Goal: Complete application form: Complete application form

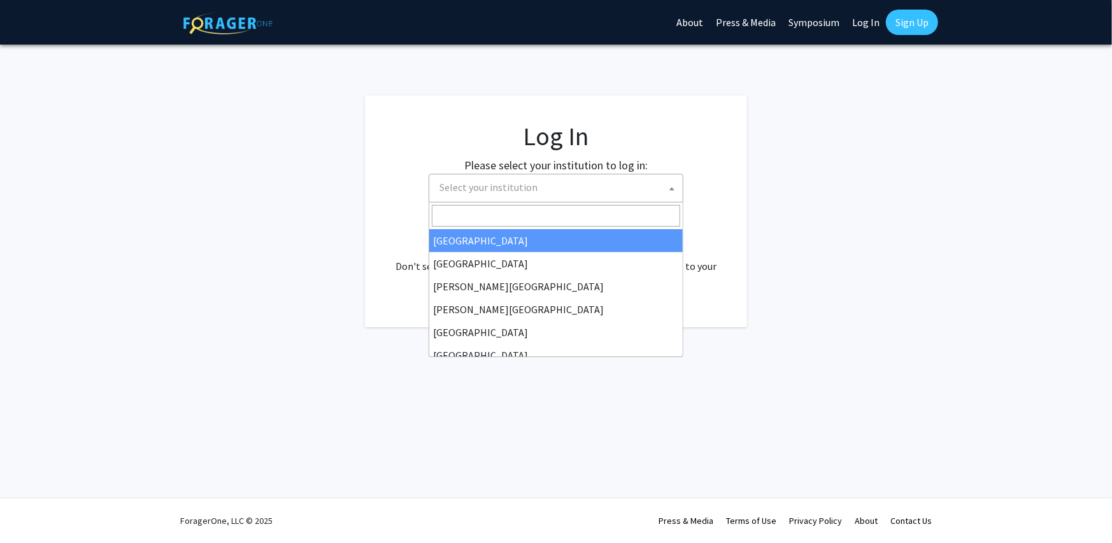
click at [532, 192] on span "Select your institution" at bounding box center [488, 187] width 98 height 13
select select "34"
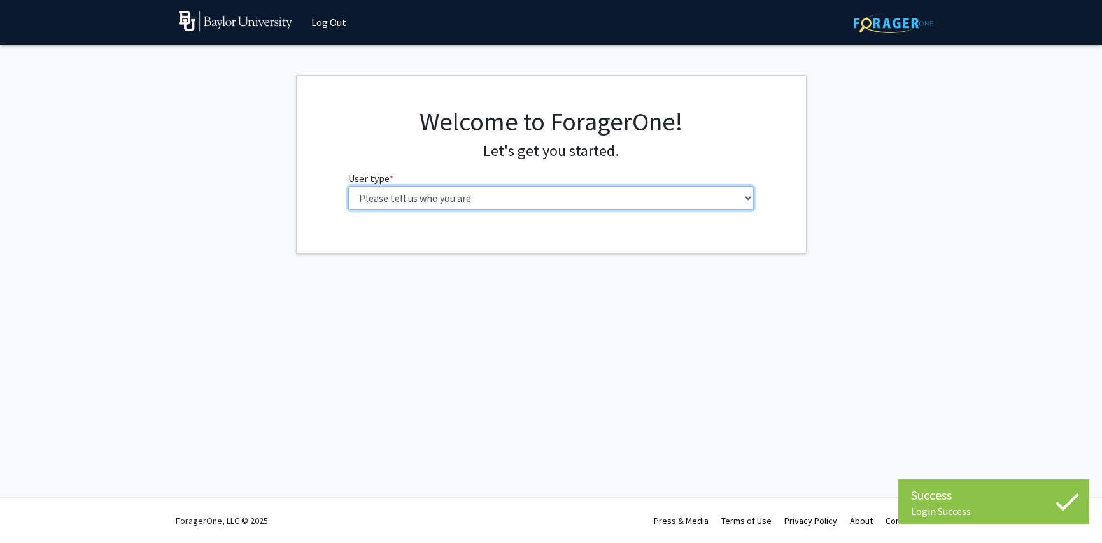
click at [436, 199] on select "Please tell us who you are Undergraduate Student Master's Student Doctoral Cand…" at bounding box center [551, 198] width 406 height 24
select select "3: doc"
click at [353, 186] on select "Please tell us who you are Undergraduate Student Master's Student Doctoral Cand…" at bounding box center [556, 198] width 406 height 24
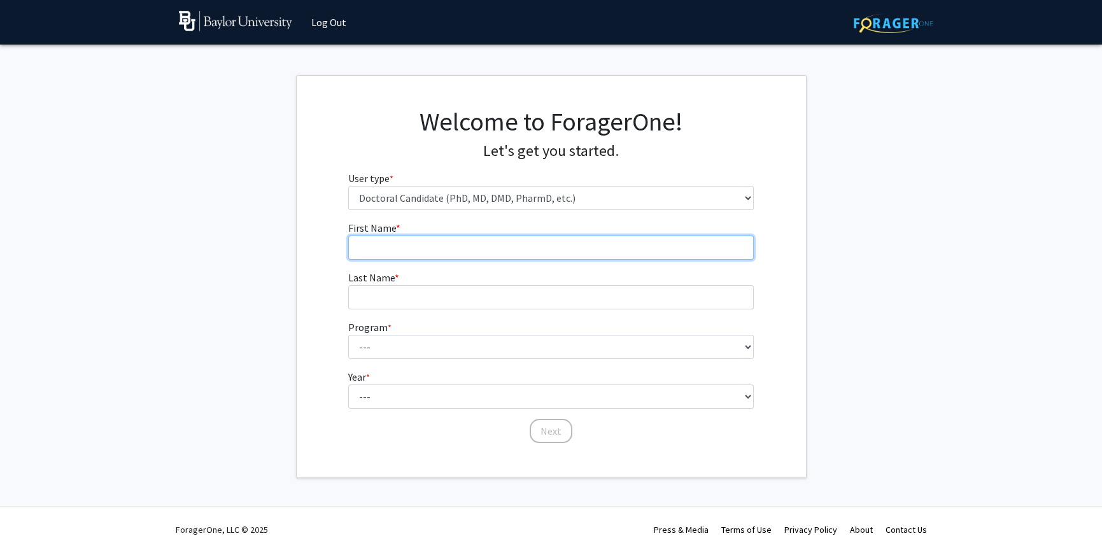
click at [460, 239] on input "First Name * required" at bounding box center [551, 248] width 406 height 24
type input "[PERSON_NAME]"
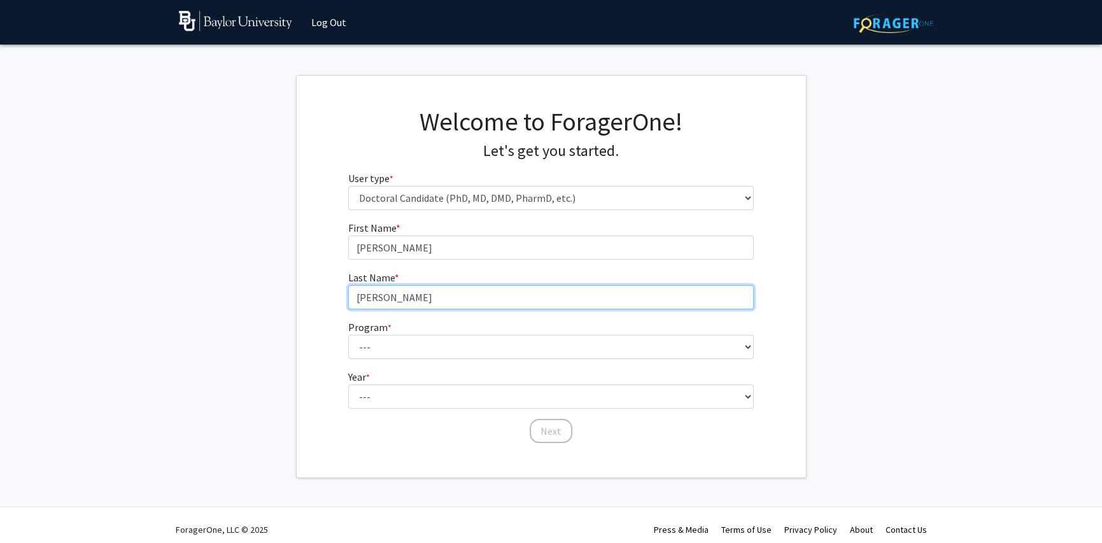
type input "[PERSON_NAME]"
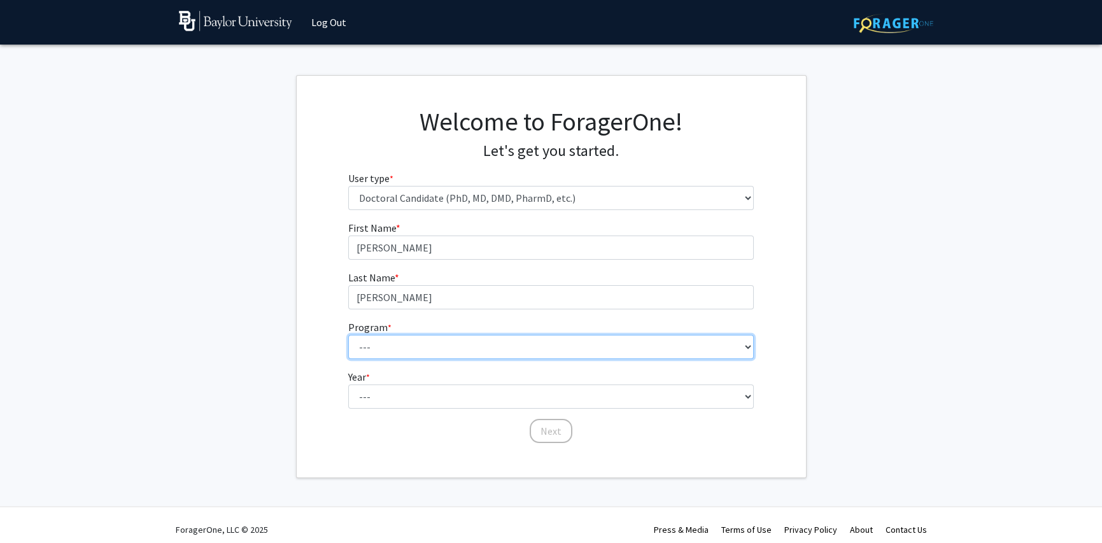
click at [454, 339] on select "--- Adult-Gerontology Acute Care Nurse Practitioner Anesthesia Nursing (Army-Ba…" at bounding box center [551, 347] width 406 height 24
select select "43: 1101"
click at [348, 335] on select "--- Adult-Gerontology Acute Care Nurse Practitioner Anesthesia Nursing (Army-Ba…" at bounding box center [551, 347] width 406 height 24
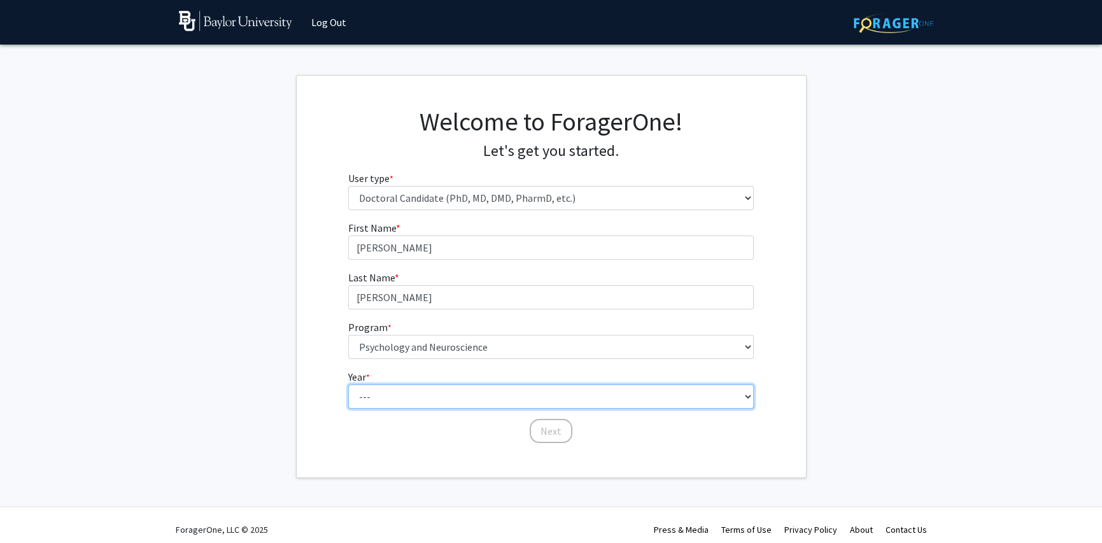
click at [558, 398] on select "--- First Year Second Year Third Year Fourth Year Fifth Year Sixth Year Seventh…" at bounding box center [551, 397] width 406 height 24
select select "3: third_year"
click at [348, 385] on select "--- First Year Second Year Third Year Fourth Year Fifth Year Sixth Year Seventh…" at bounding box center [551, 397] width 406 height 24
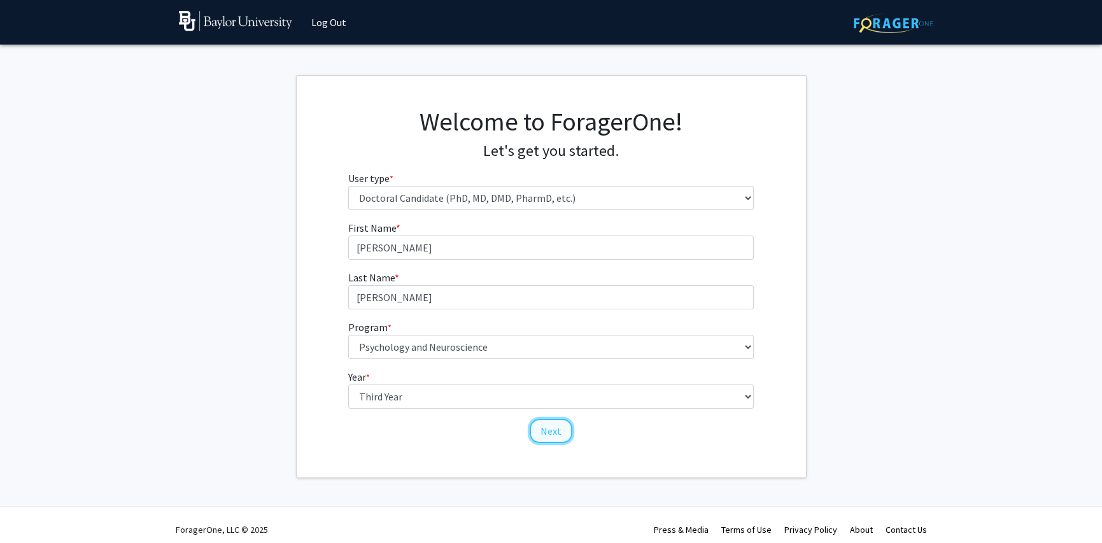
click at [542, 429] on button "Next" at bounding box center [551, 431] width 43 height 24
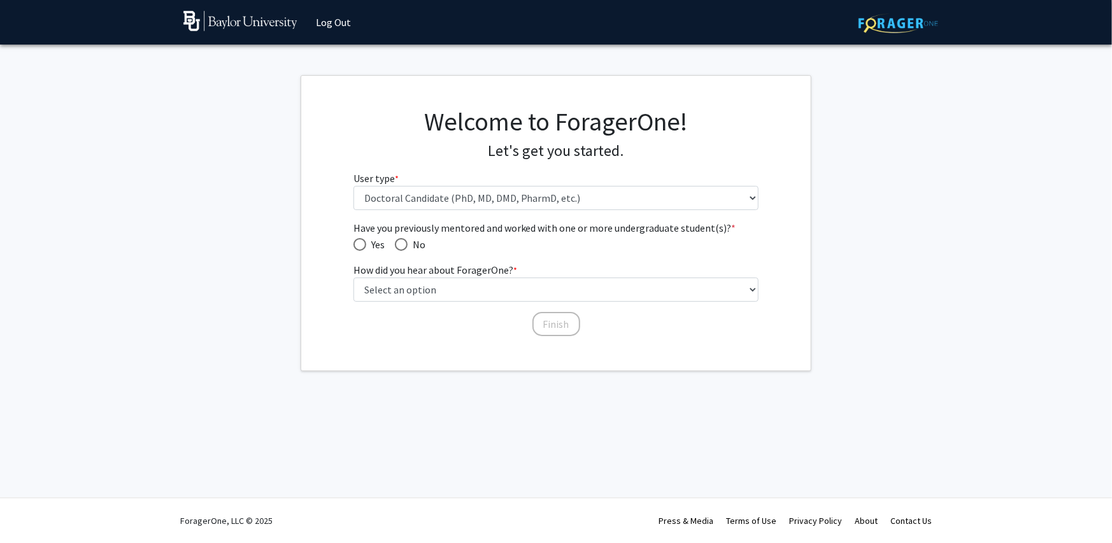
click at [376, 245] on span "Yes" at bounding box center [375, 244] width 18 height 15
click at [366, 245] on input "Yes" at bounding box center [359, 244] width 13 height 13
radio input "true"
